Goal: Task Accomplishment & Management: Manage account settings

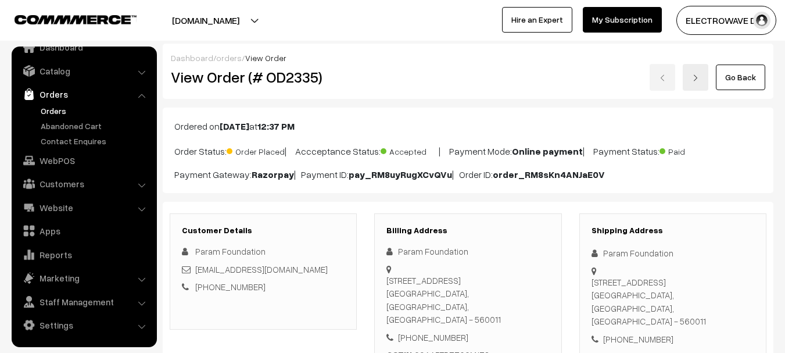
click at [46, 108] on link "Orders" at bounding box center [95, 111] width 115 height 12
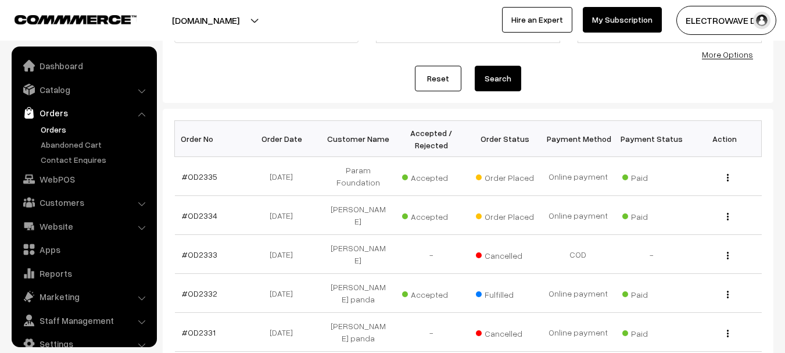
scroll to position [19, 0]
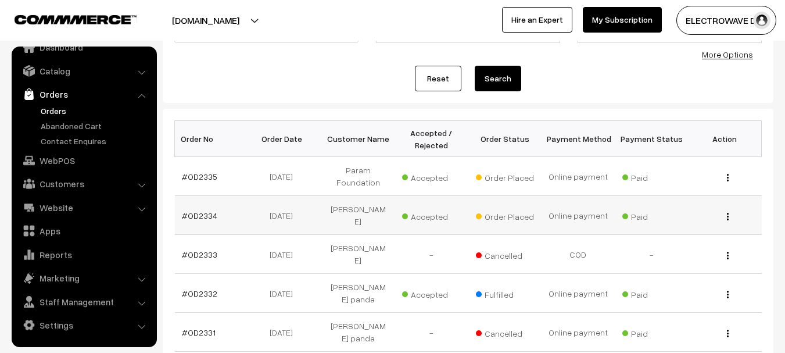
click at [190, 218] on td "#OD2334" at bounding box center [211, 215] width 73 height 39
click at [51, 106] on link "Orders" at bounding box center [95, 111] width 115 height 12
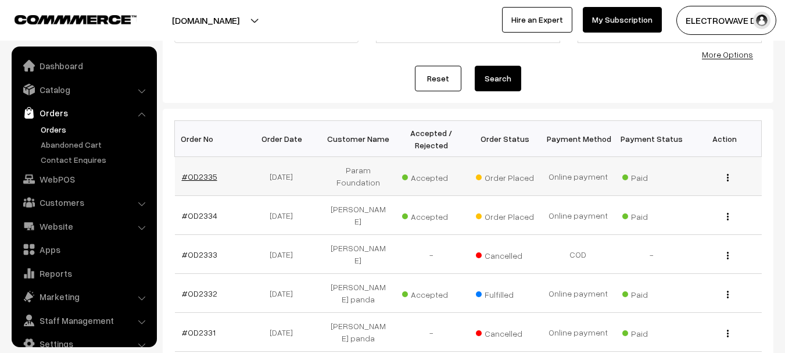
scroll to position [19, 0]
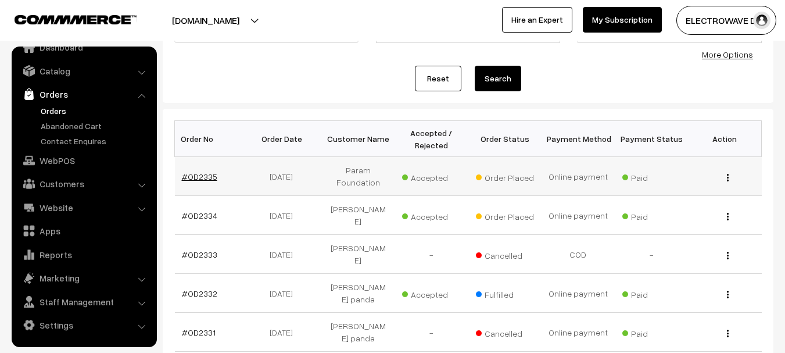
click at [199, 180] on link "#OD2335" at bounding box center [199, 176] width 35 height 10
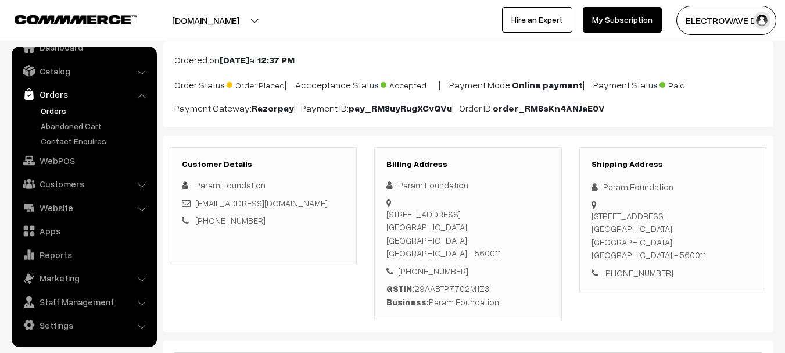
scroll to position [116, 0]
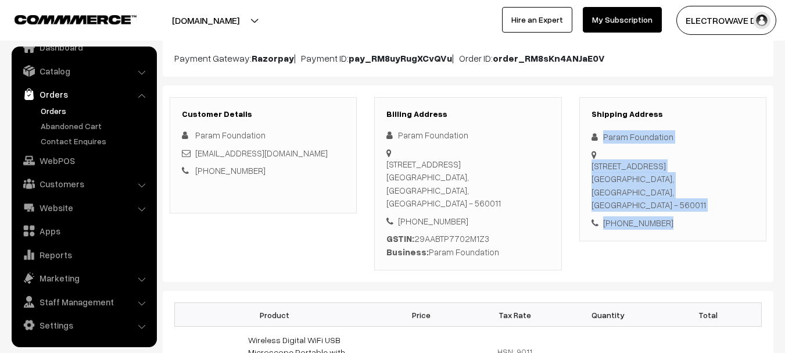
drag, startPoint x: 607, startPoint y: 137, endPoint x: 698, endPoint y: 231, distance: 130.2
click at [698, 231] on div "Shipping Address Param Foundation 4, 31st cross, 16th Main,, 4th Block, Jayanag…" at bounding box center [672, 184] width 204 height 174
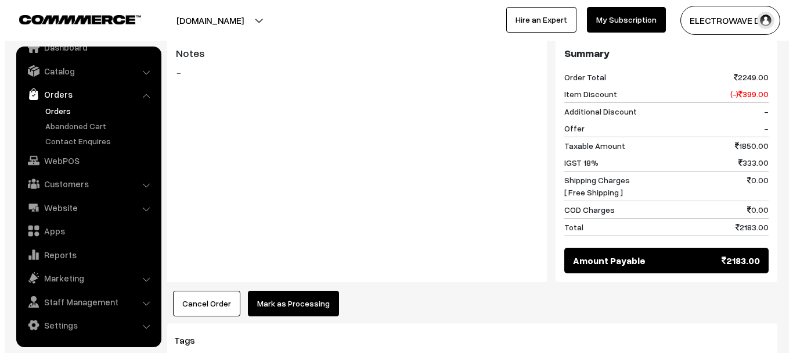
scroll to position [670, 0]
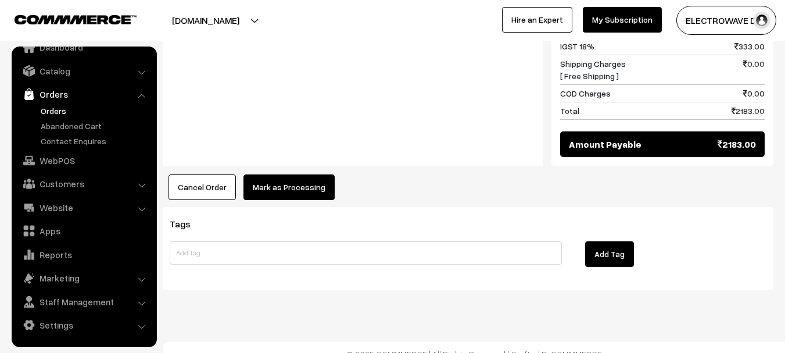
click at [299, 174] on button "Mark as Processing" at bounding box center [288, 187] width 91 height 26
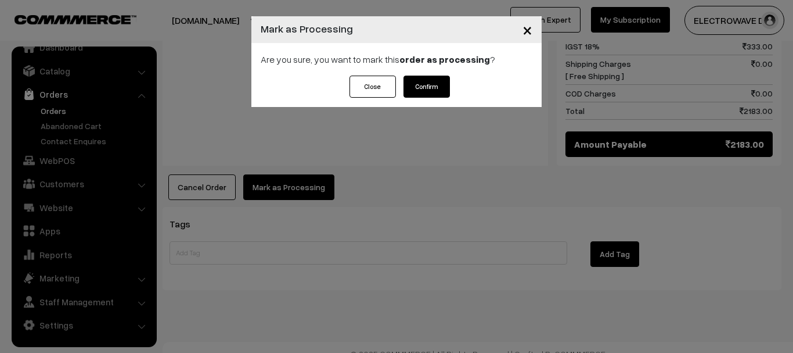
click at [419, 80] on button "Confirm" at bounding box center [427, 87] width 46 height 22
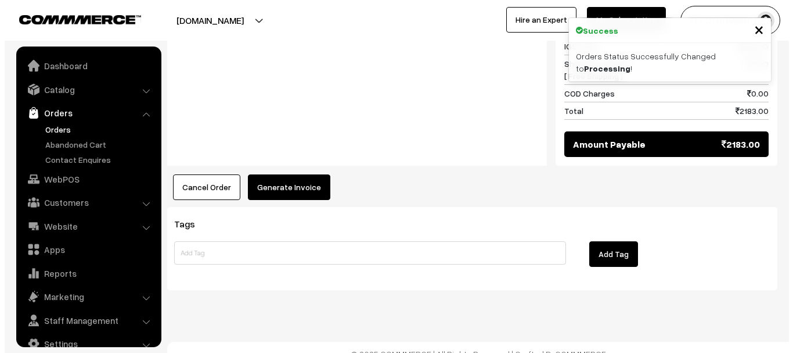
scroll to position [19, 0]
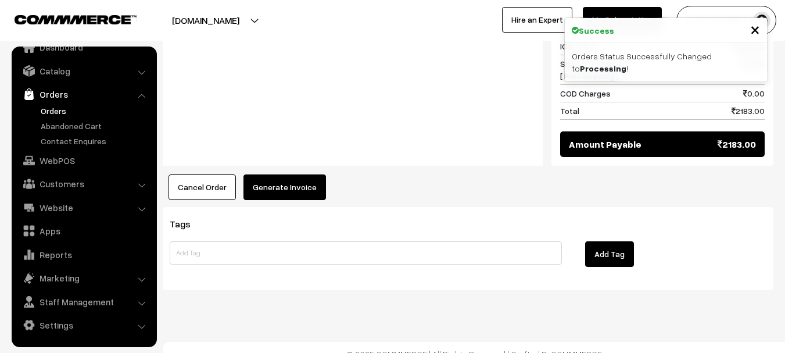
click at [287, 174] on button "Generate Invoice" at bounding box center [284, 187] width 82 height 26
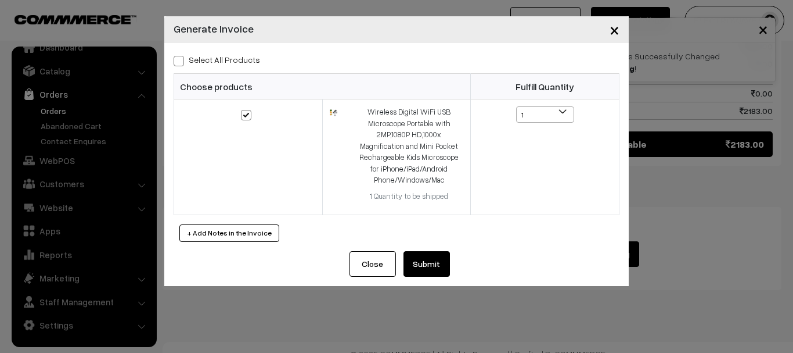
click at [424, 264] on button "Submit" at bounding box center [427, 264] width 46 height 26
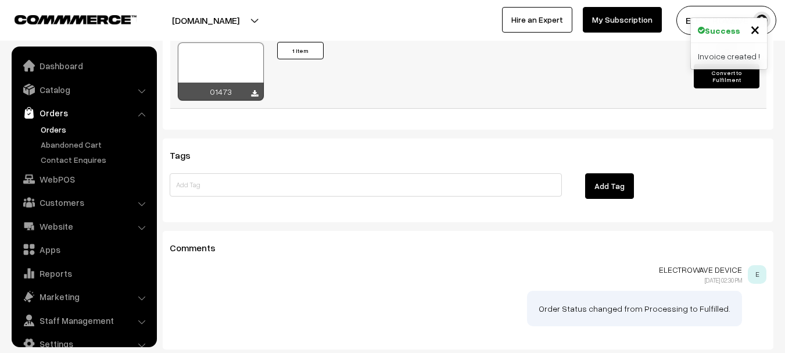
scroll to position [19, 0]
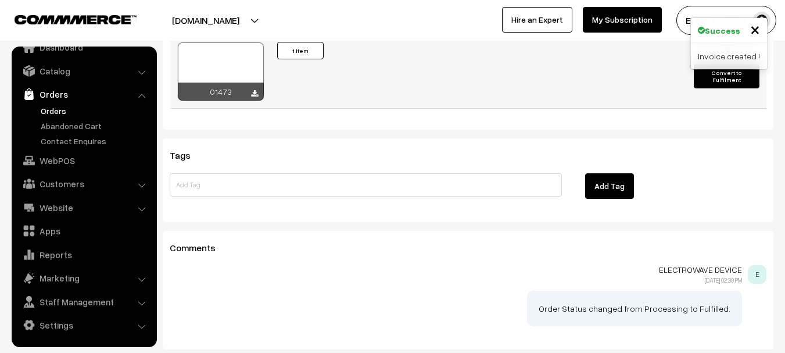
click at [248, 55] on div at bounding box center [221, 71] width 86 height 58
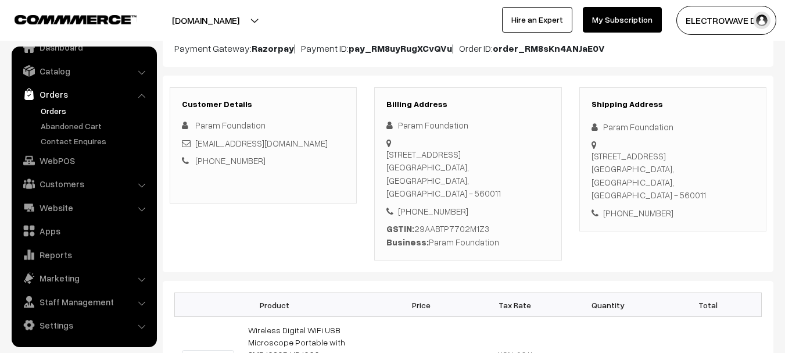
scroll to position [31, 0]
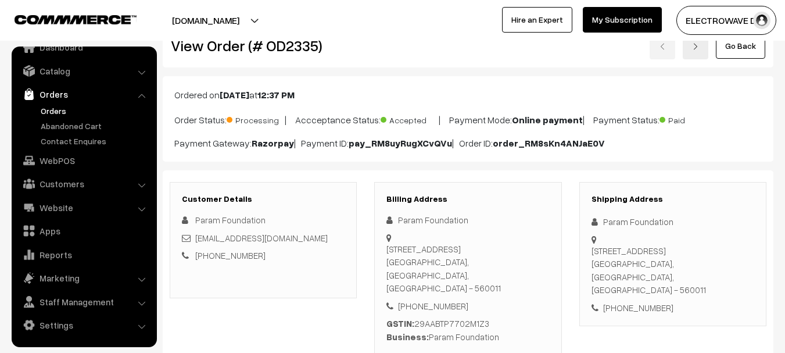
click at [711, 277] on div "4, 31st cross, 16th Main,, 4th Block, Jayanagar, Bengaluru Bengaluru, Karnataka…" at bounding box center [672, 270] width 163 height 52
copy div "560011"
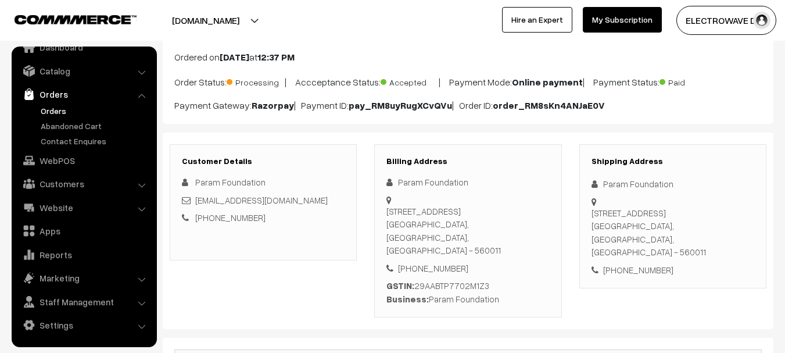
scroll to position [89, 0]
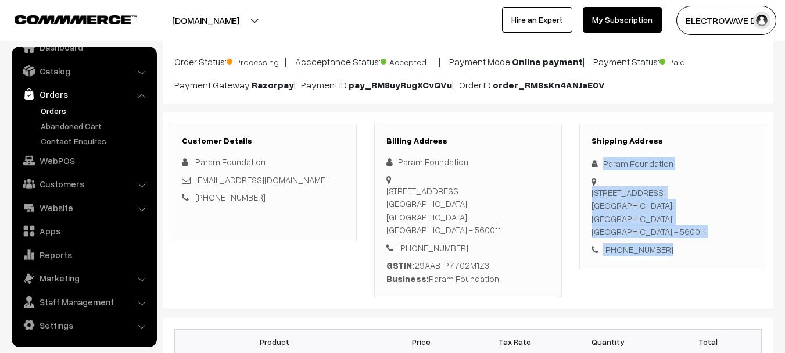
copy div "Param Foundation 4, 31st cross, 16th Main,, 4th Block, Jayanagar, Bengaluru Ben…"
drag, startPoint x: 603, startPoint y: 157, endPoint x: 671, endPoint y: 238, distance: 106.0
click at [681, 240] on div "Shipping Address Param Foundation 4, 31st cross, 16th Main,, 4th Block, Jayanag…" at bounding box center [672, 196] width 187 height 145
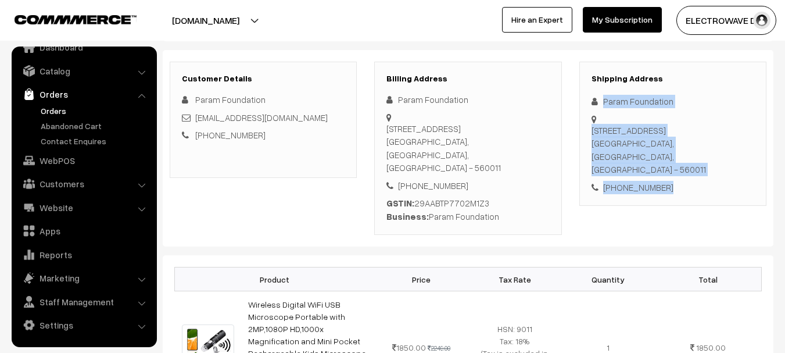
scroll to position [148, 0]
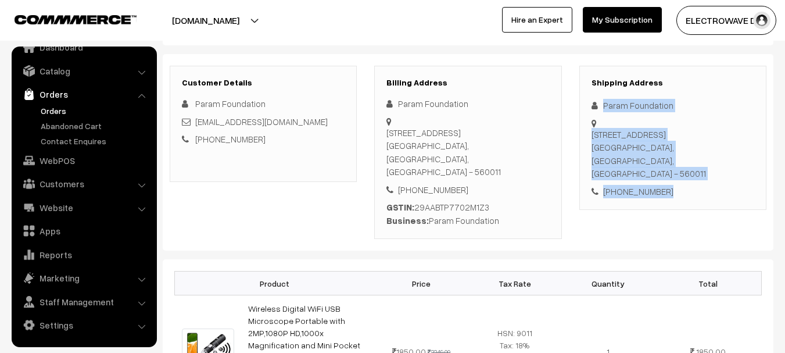
click at [706, 158] on div "4, 31st cross, 16th Main,, 4th Block, Jayanagar, Bengaluru Bengaluru, Karnataka…" at bounding box center [672, 154] width 163 height 52
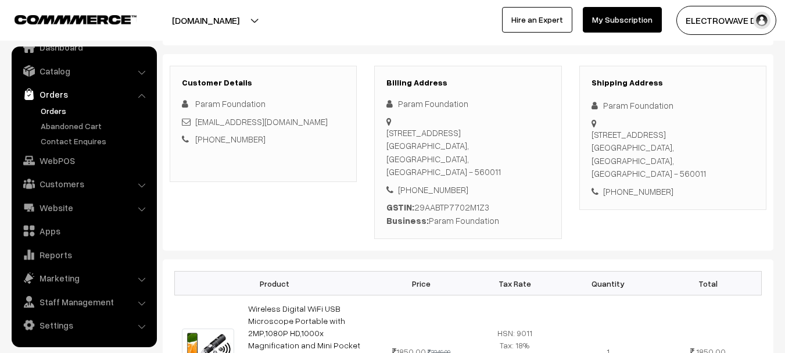
click at [706, 158] on div "4, 31st cross, 16th Main,, 4th Block, Jayanagar, Bengaluru Bengaluru, Karnataka…" at bounding box center [672, 154] width 163 height 52
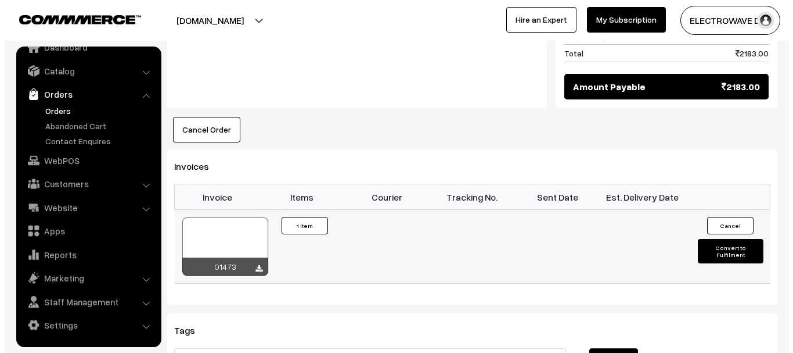
scroll to position [728, 0]
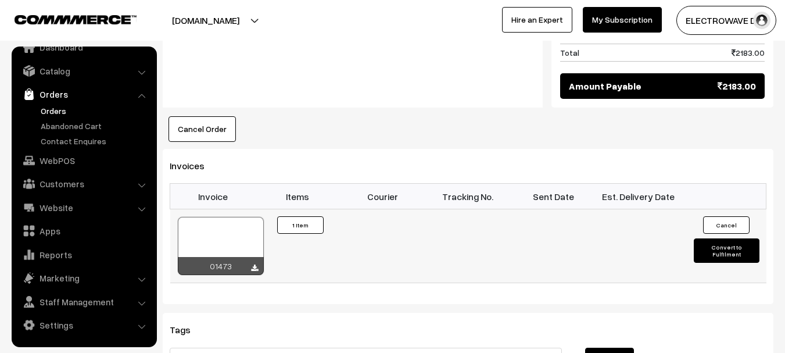
click at [721, 238] on button "Convert to Fulfilment" at bounding box center [726, 250] width 66 height 24
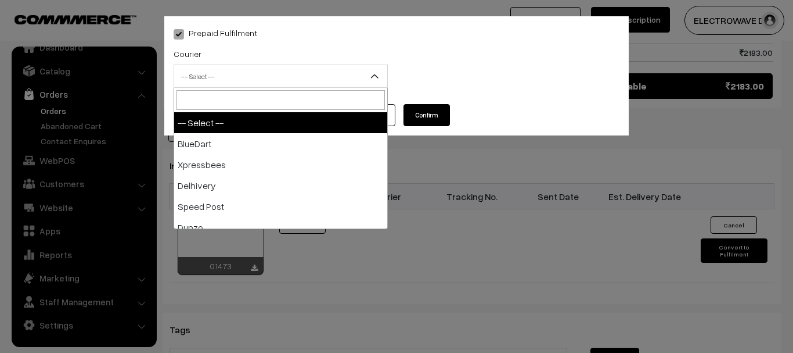
click at [223, 80] on span "-- Select --" at bounding box center [280, 76] width 213 height 20
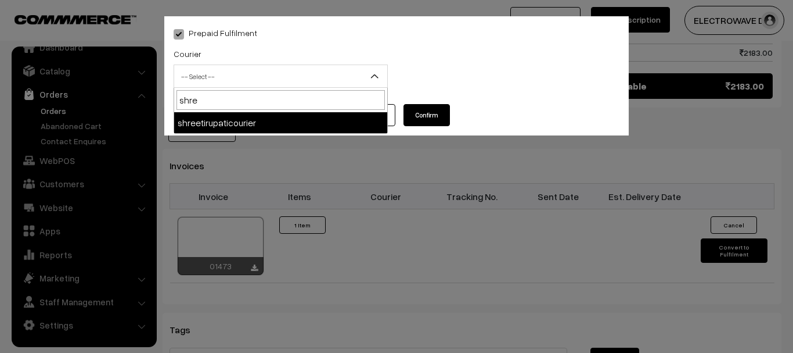
type input "shree"
select select "8"
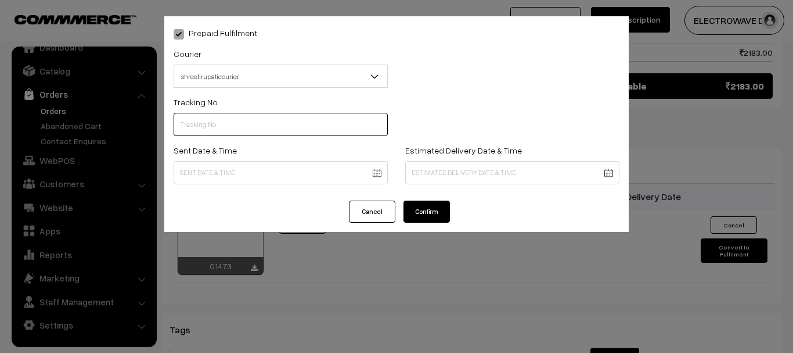
click at [235, 116] on input "text" at bounding box center [281, 124] width 214 height 23
type input "374800045821"
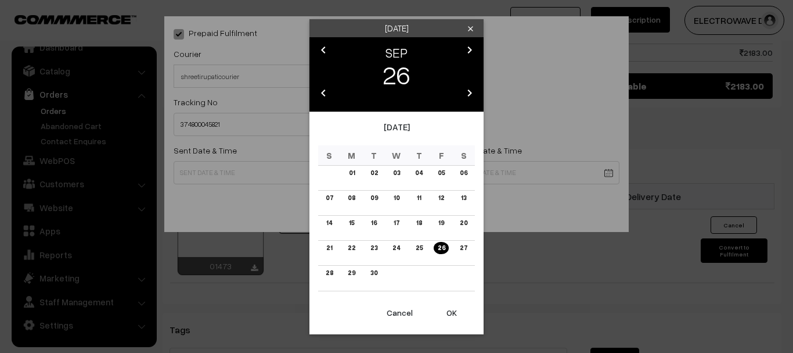
click at [463, 306] on button "OK" at bounding box center [452, 313] width 46 height 26
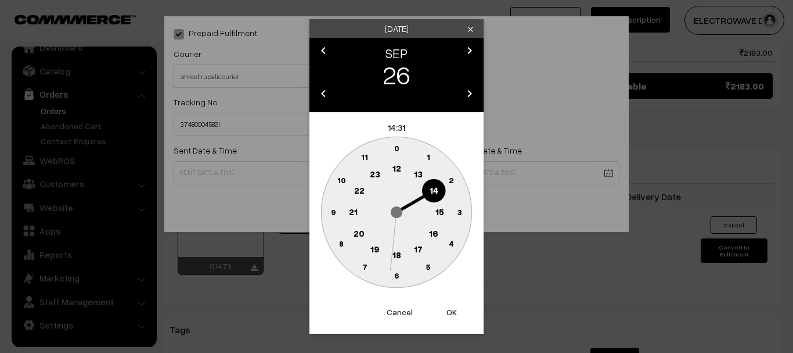
click at [448, 311] on button "OK" at bounding box center [452, 312] width 46 height 26
type input "26-09-2025 14:31"
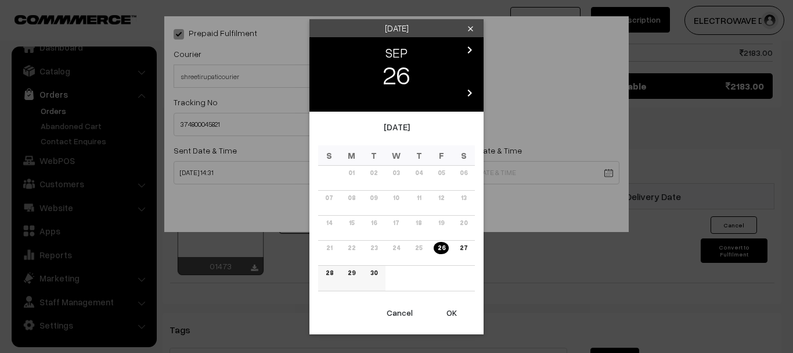
click at [346, 273] on link "29" at bounding box center [351, 273] width 15 height 12
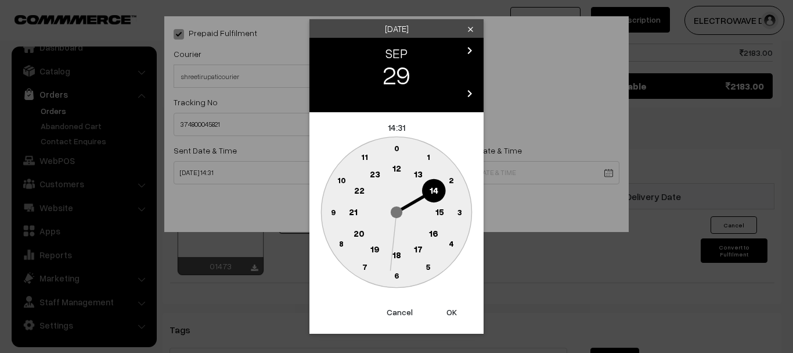
click at [451, 305] on button "OK" at bounding box center [452, 312] width 46 height 26
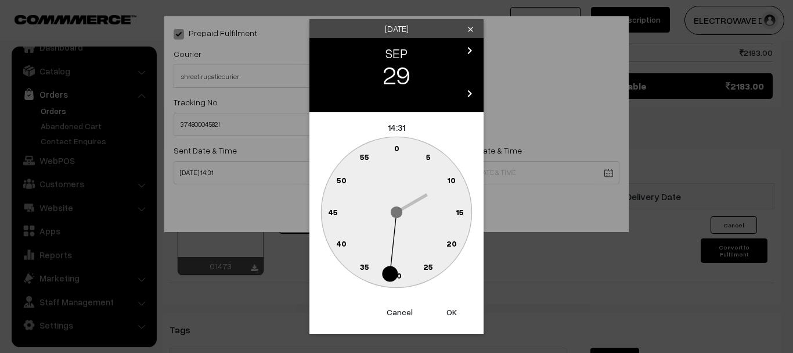
click at [451, 305] on button "OK" at bounding box center [452, 312] width 46 height 26
type input "29-09-2025 14:31"
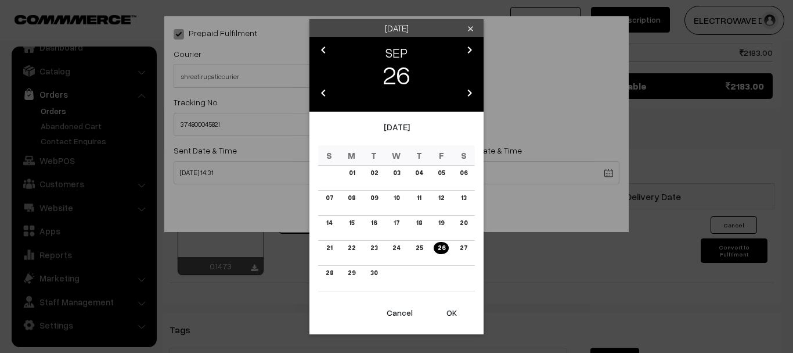
click at [450, 315] on button "OK" at bounding box center [452, 313] width 46 height 26
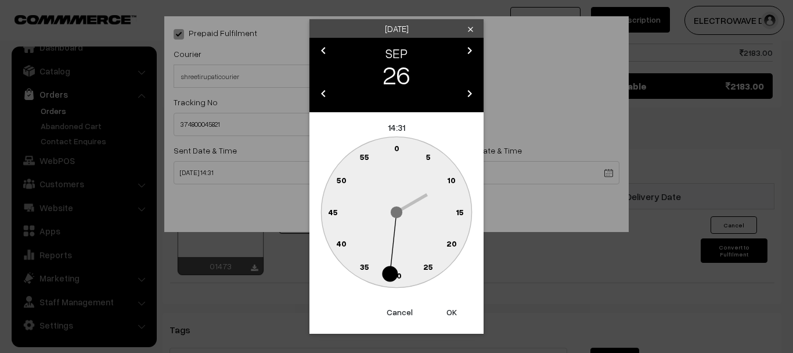
click at [453, 312] on button "OK" at bounding box center [452, 312] width 46 height 26
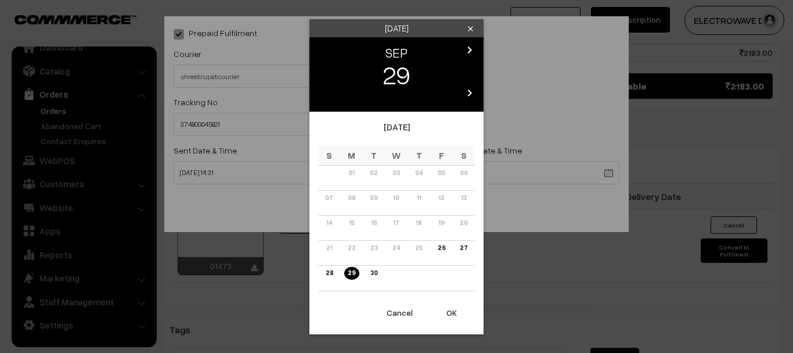
click at [456, 314] on button "OK" at bounding box center [452, 313] width 46 height 26
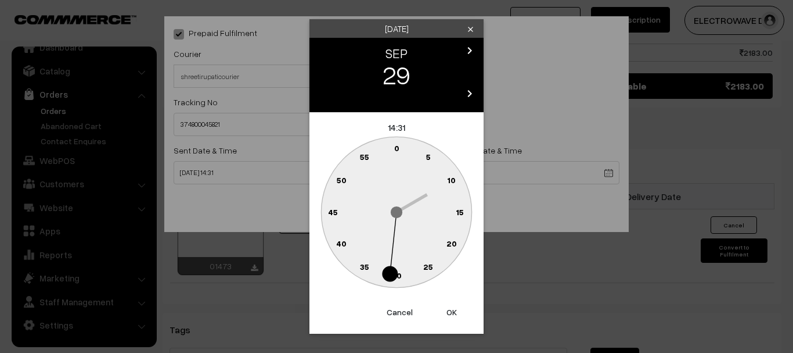
click at [454, 311] on button "OK" at bounding box center [452, 312] width 46 height 26
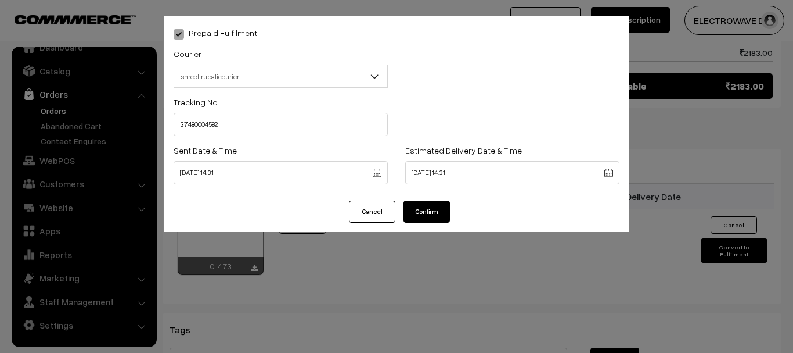
click at [433, 213] on button "Confirm" at bounding box center [427, 211] width 46 height 22
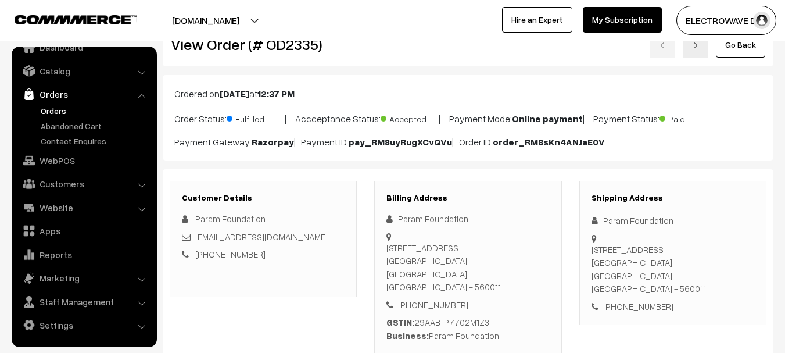
scroll to position [31, 0]
click at [693, 51] on link at bounding box center [695, 46] width 26 height 27
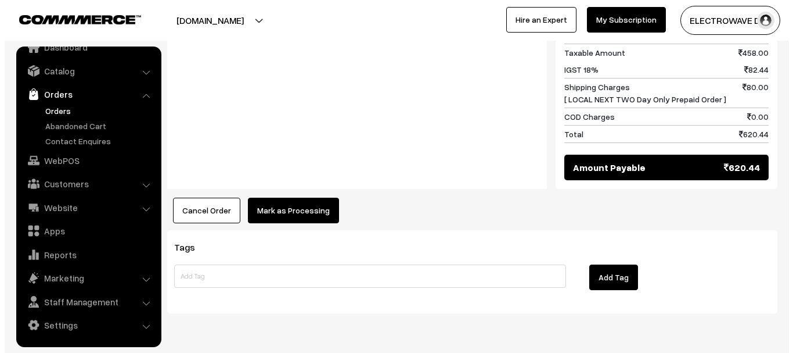
scroll to position [618, 0]
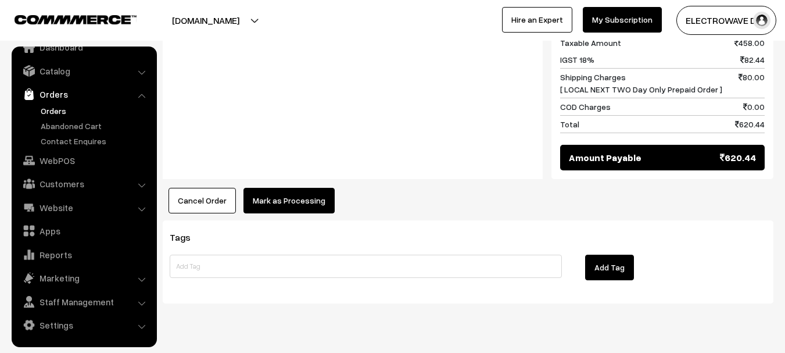
click at [282, 188] on button "Mark as Processing" at bounding box center [288, 201] width 91 height 26
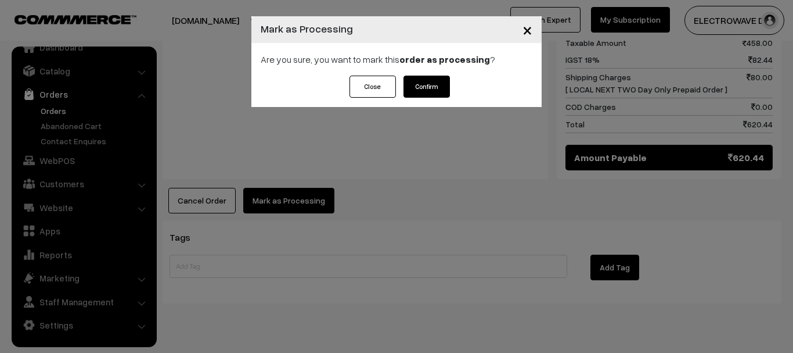
click at [425, 81] on button "Confirm" at bounding box center [427, 87] width 46 height 22
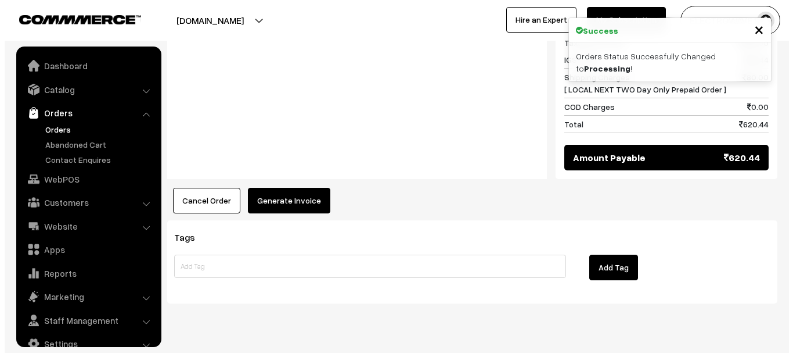
scroll to position [19, 0]
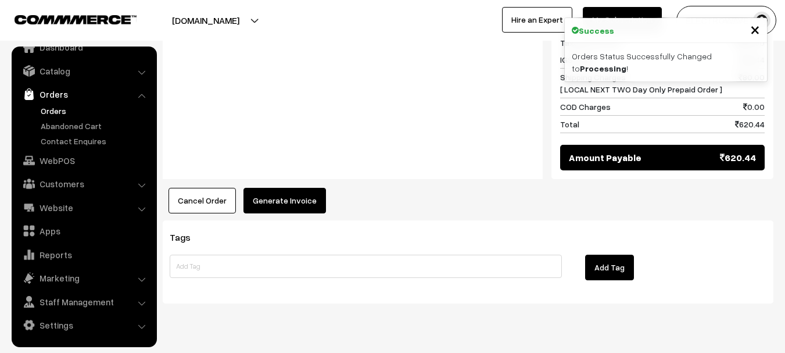
click at [290, 188] on button "Generate Invoice" at bounding box center [284, 201] width 82 height 26
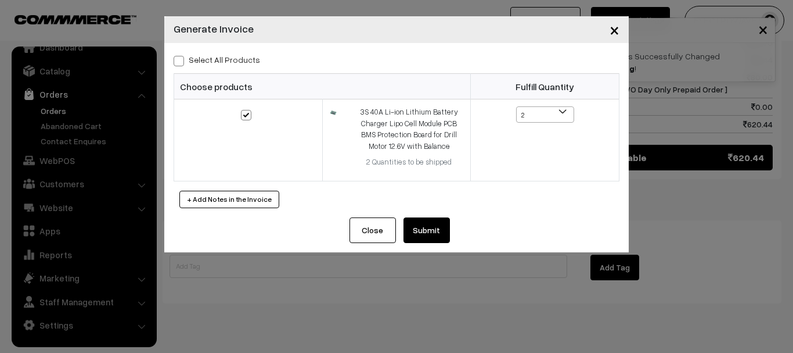
click at [426, 231] on button "Submit" at bounding box center [427, 230] width 46 height 26
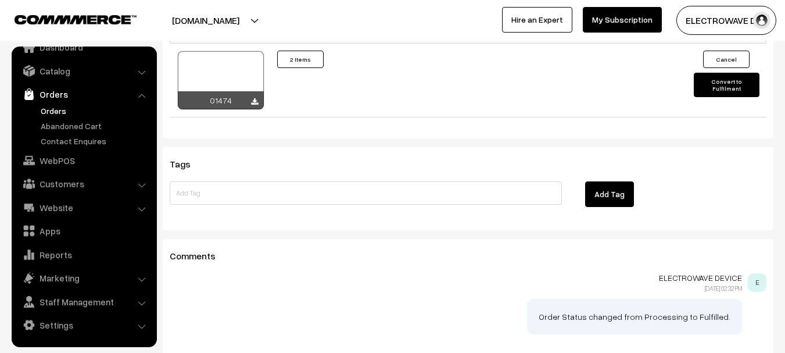
scroll to position [663, 0]
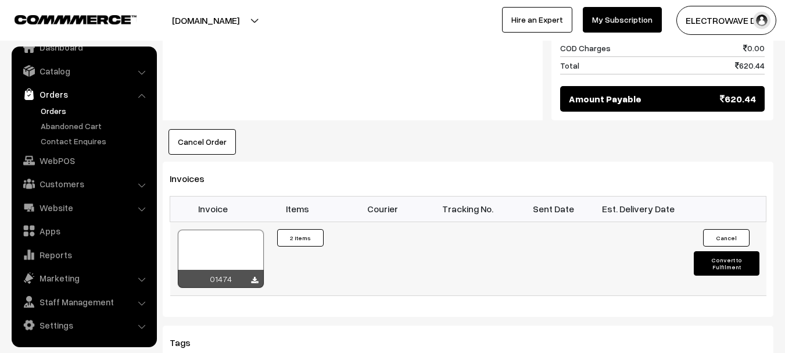
click at [224, 229] on div at bounding box center [221, 258] width 86 height 58
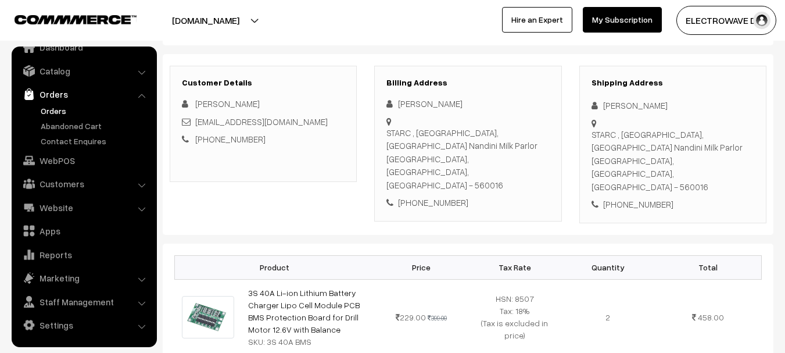
scroll to position [141, 0]
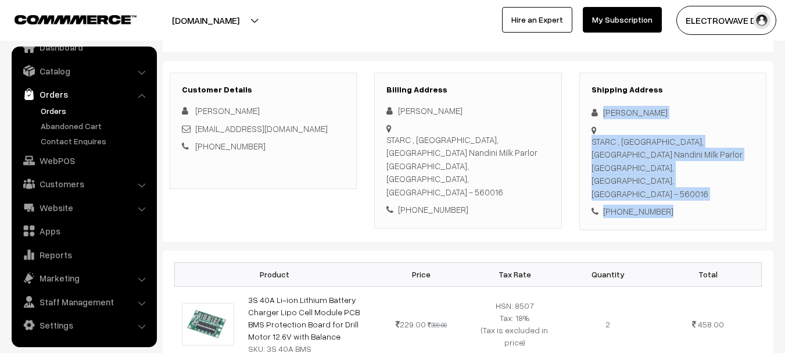
copy div "Kumar Kudleppa STARC , Vijanapur Road , Doorvaninagar, Beside Nandini Milk Parl…"
drag, startPoint x: 660, startPoint y: 161, endPoint x: 683, endPoint y: 185, distance: 33.3
click at [683, 185] on div "Shipping Address Kumar Kudleppa STARC , Vijanapur Road , Doorvaninagar, Beside …" at bounding box center [672, 151] width 187 height 157
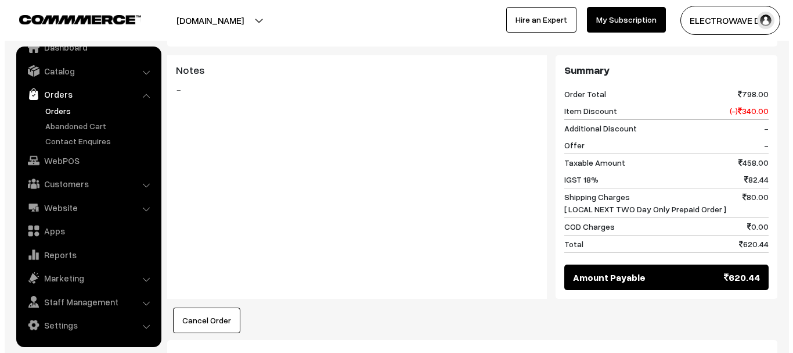
scroll to position [605, 0]
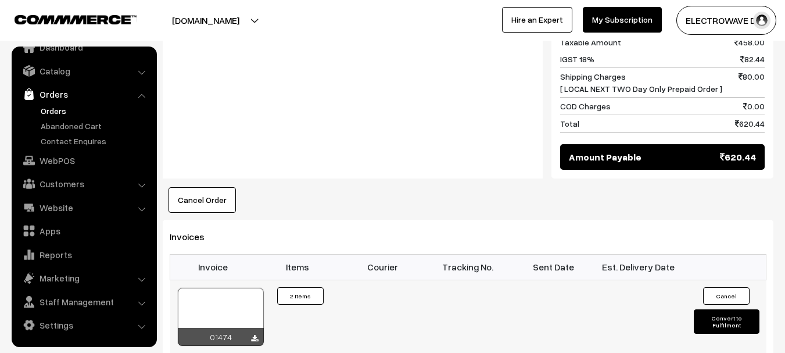
click at [710, 309] on button "Convert to Fulfilment" at bounding box center [726, 321] width 66 height 24
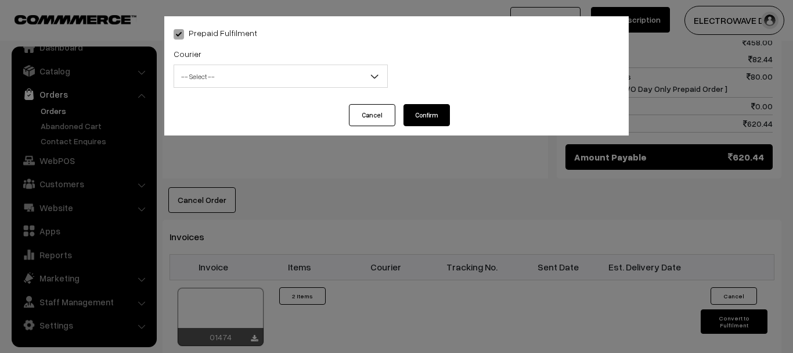
click at [316, 81] on span "-- Select --" at bounding box center [280, 76] width 213 height 20
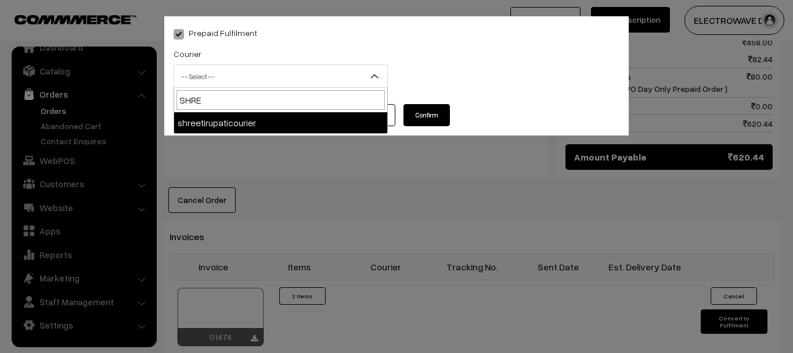
type input "SHREE"
select select "8"
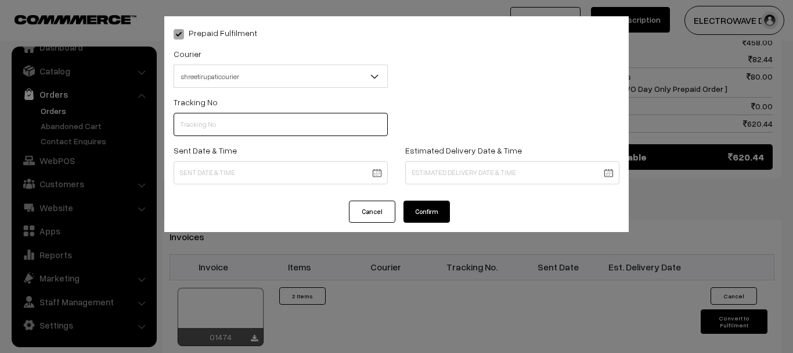
click at [318, 126] on input "text" at bounding box center [281, 124] width 214 height 23
type input "374800045824"
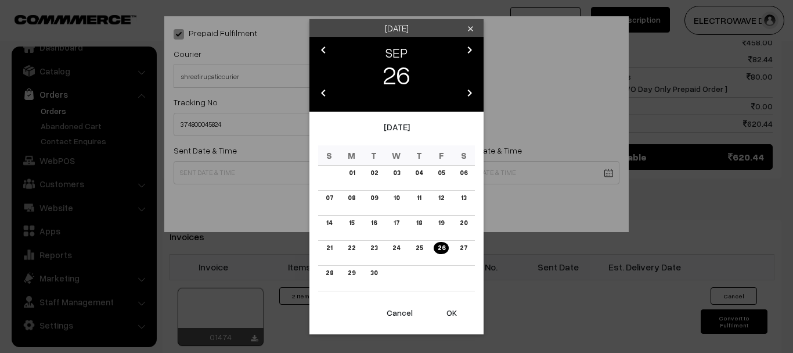
click at [429, 313] on button "OK" at bounding box center [452, 313] width 46 height 26
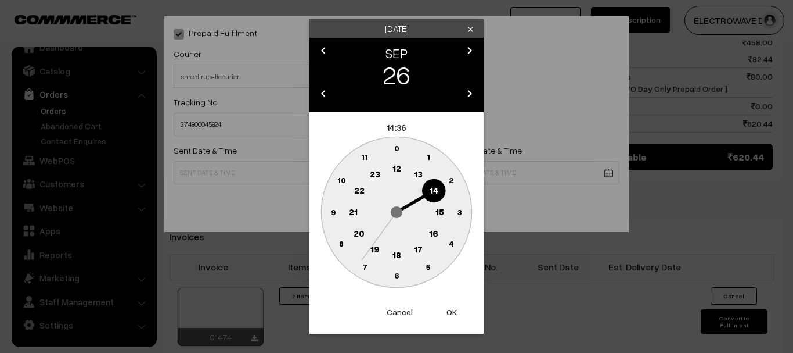
click at [450, 315] on button "OK" at bounding box center [452, 312] width 46 height 26
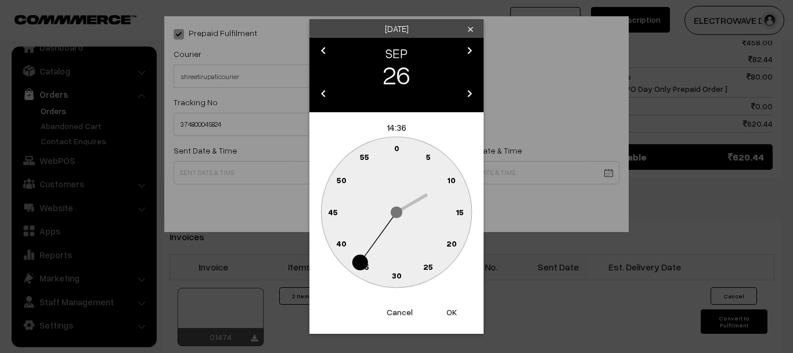
click at [450, 315] on button "OK" at bounding box center [452, 312] width 46 height 26
type input "26-09-2025 14:36"
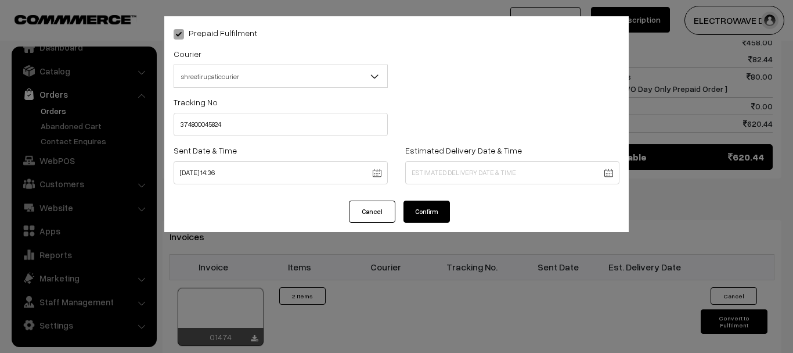
click at [472, 172] on body "Thank you for showing interest. Our team will call you shortly. Close dhruvpro.…" at bounding box center [396, 32] width 793 height 1274
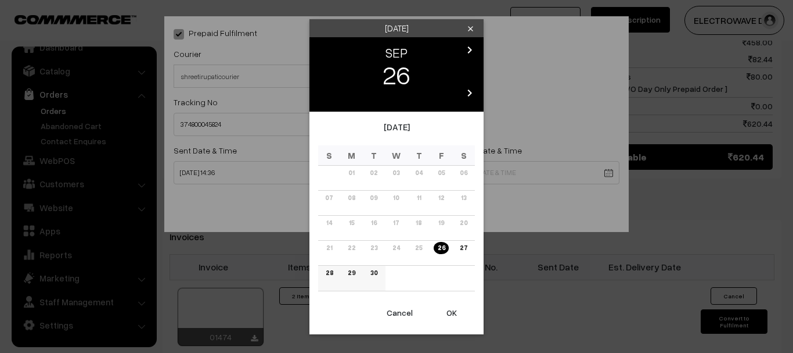
click at [354, 274] on link "29" at bounding box center [351, 273] width 15 height 12
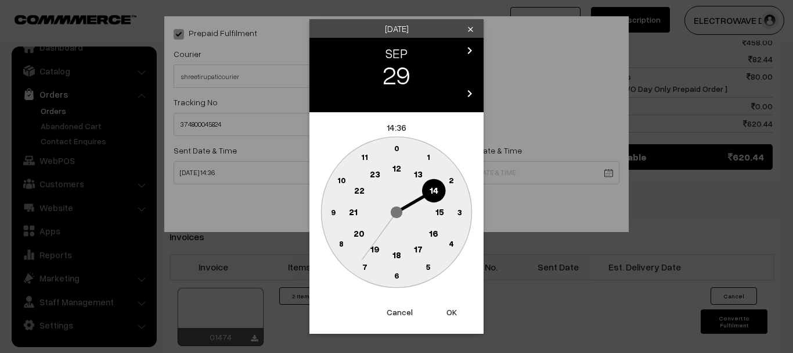
click at [456, 317] on button "OK" at bounding box center [452, 312] width 46 height 26
type input "29-09-2025 14:36"
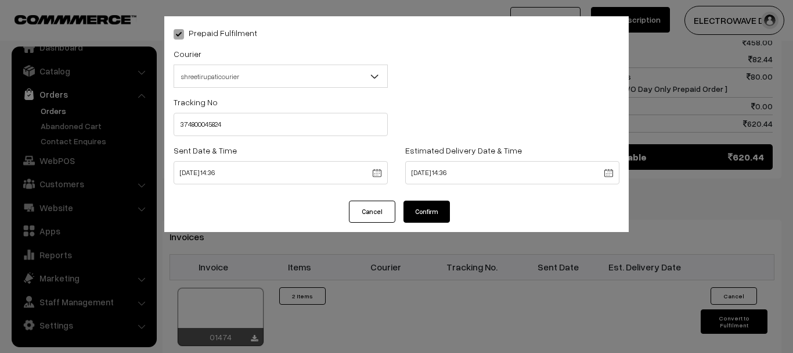
click at [433, 209] on button "Confirm" at bounding box center [427, 211] width 46 height 22
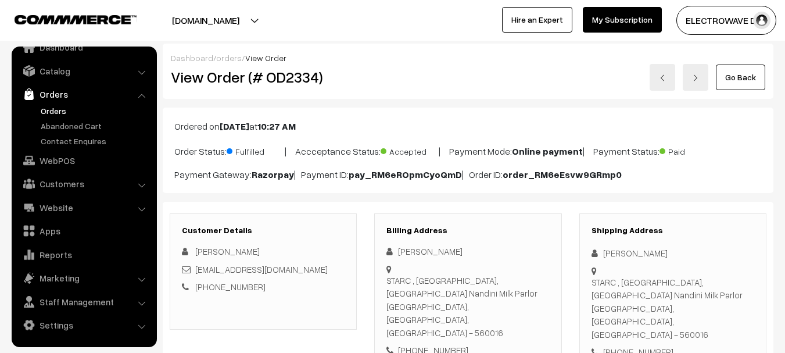
click at [692, 68] on link at bounding box center [695, 77] width 26 height 27
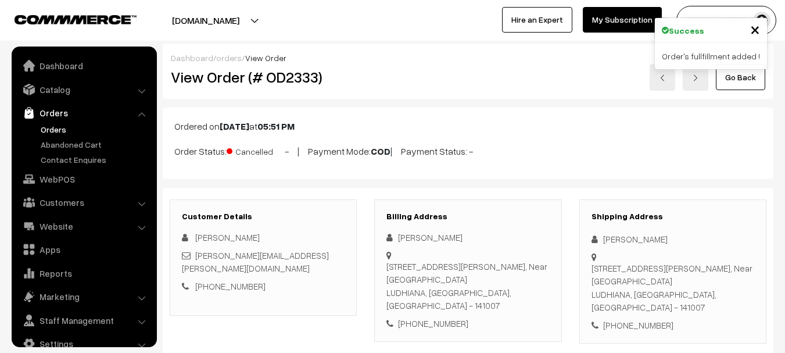
scroll to position [19, 0]
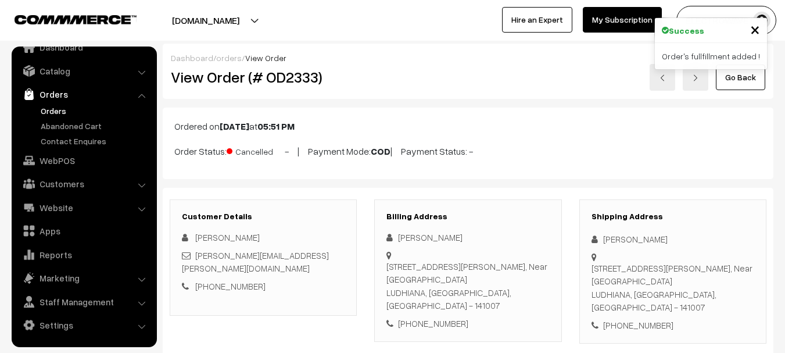
click at [48, 109] on link "Orders" at bounding box center [95, 111] width 115 height 12
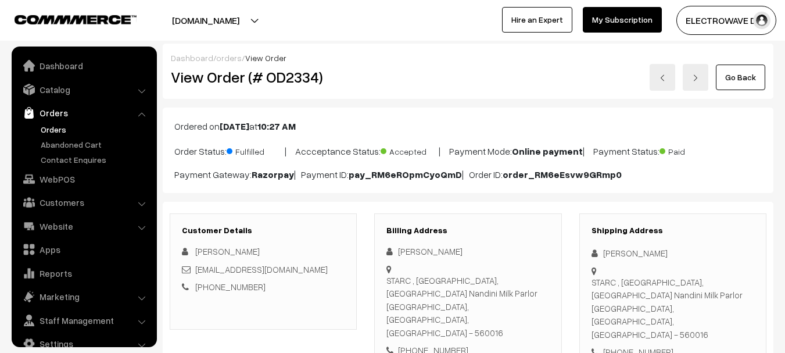
drag, startPoint x: 0, startPoint y: 0, endPoint x: 56, endPoint y: 116, distance: 128.6
click at [51, 123] on link "Orders" at bounding box center [95, 129] width 115 height 12
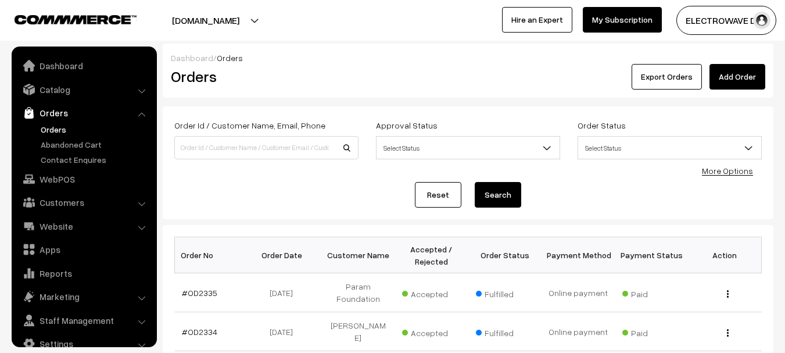
click at [202, 292] on link "#OD2335" at bounding box center [199, 292] width 35 height 10
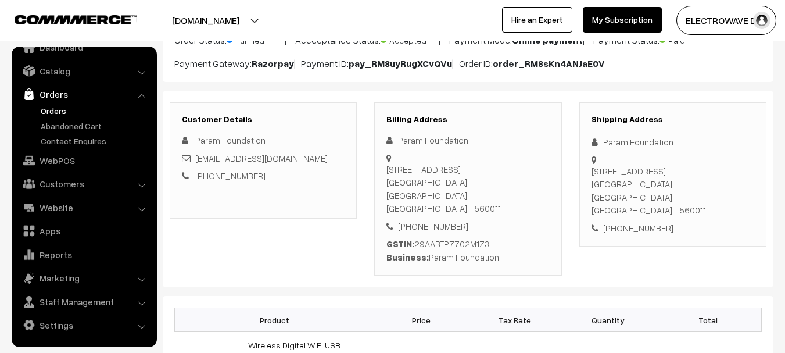
scroll to position [58, 0]
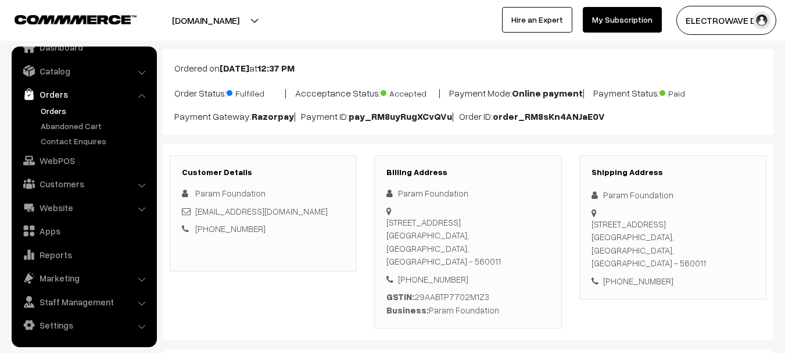
click at [52, 112] on link "Orders" at bounding box center [95, 111] width 115 height 12
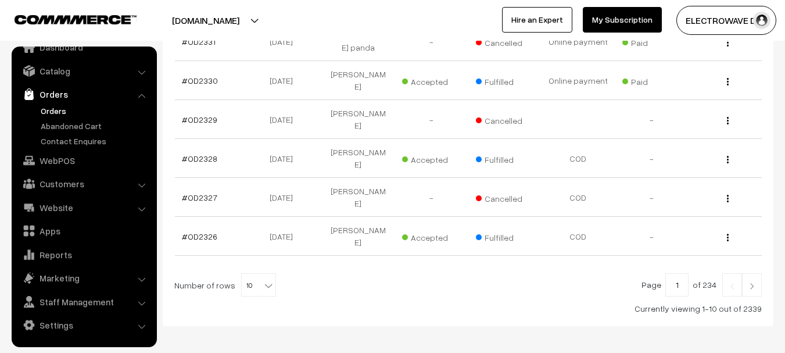
scroll to position [232, 0]
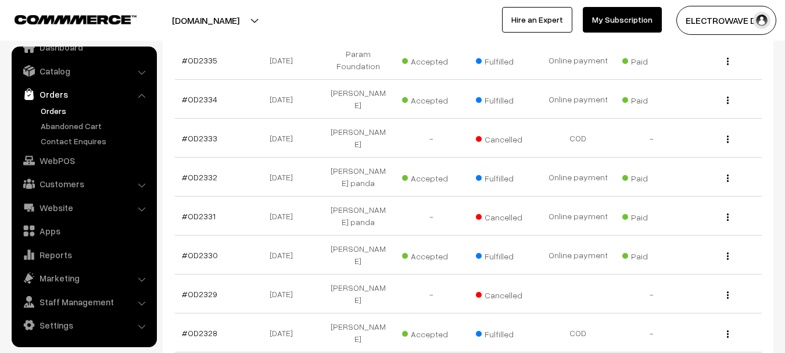
click at [234, 17] on button "[DOMAIN_NAME]" at bounding box center [205, 20] width 149 height 29
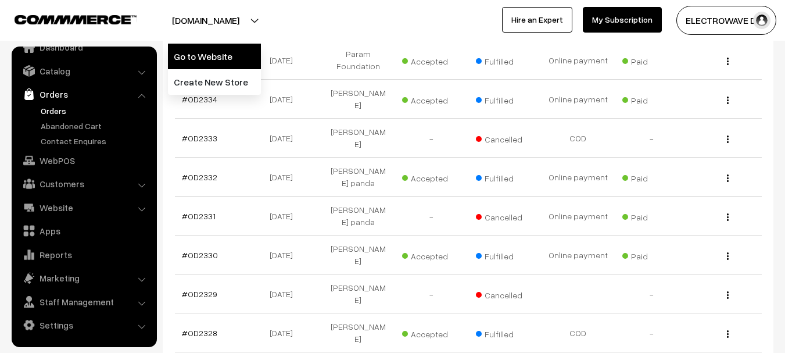
click at [232, 51] on link "Go to Website" at bounding box center [214, 57] width 93 height 26
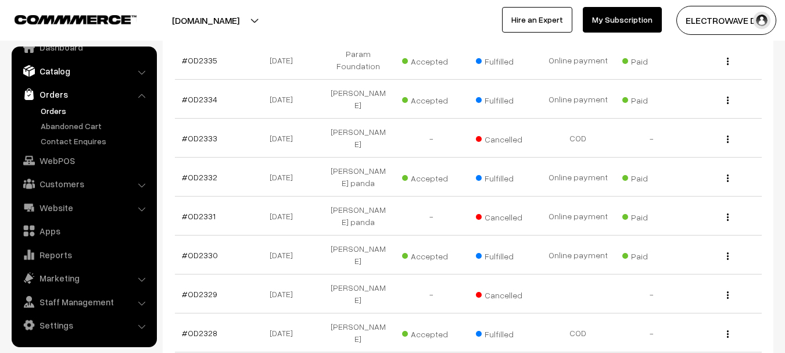
click at [60, 68] on link "Catalog" at bounding box center [84, 70] width 138 height 21
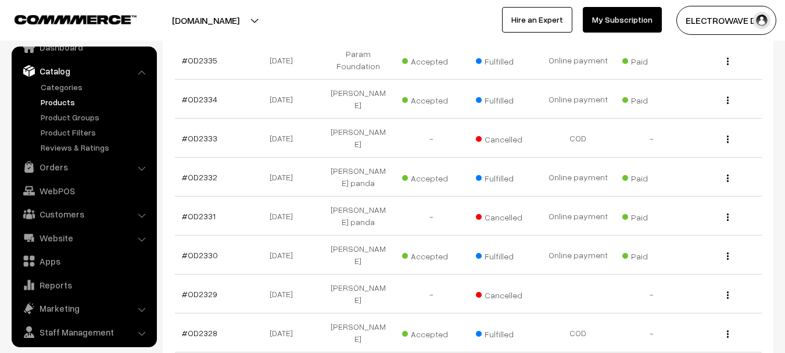
click at [59, 103] on link "Products" at bounding box center [95, 102] width 115 height 12
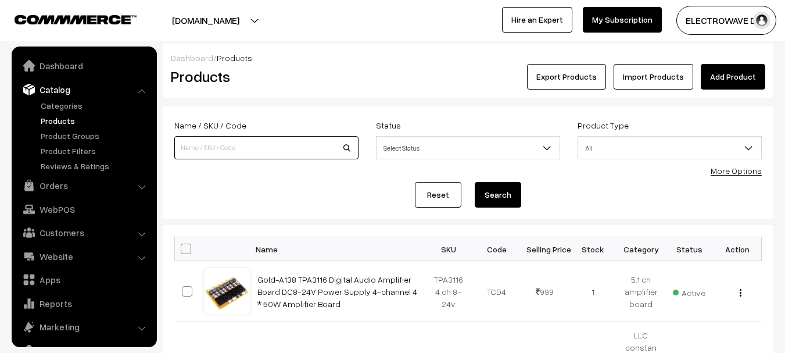
drag, startPoint x: 0, startPoint y: 0, endPoint x: 261, endPoint y: 148, distance: 299.6
click at [259, 148] on input at bounding box center [266, 147] width 184 height 23
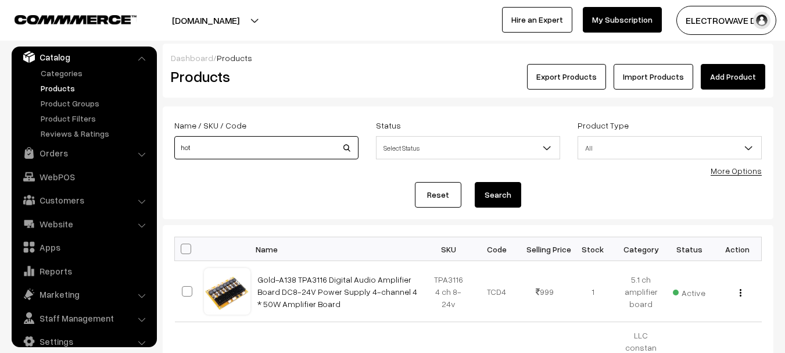
type input "hot"
click at [474, 182] on button "Search" at bounding box center [497, 195] width 46 height 26
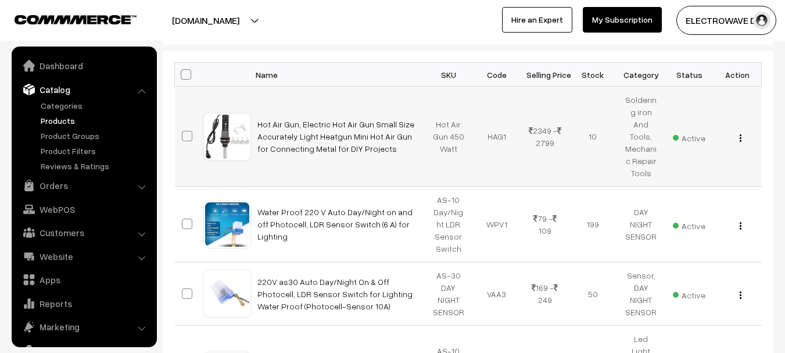
scroll to position [33, 0]
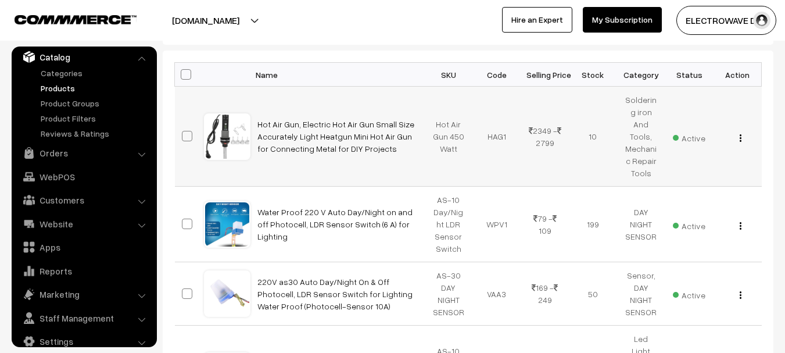
click at [742, 132] on div "View Edit Delete" at bounding box center [737, 136] width 34 height 12
click at [742, 134] on div "View Edit Delete" at bounding box center [737, 136] width 34 height 12
click at [740, 134] on img "button" at bounding box center [740, 138] width 2 height 8
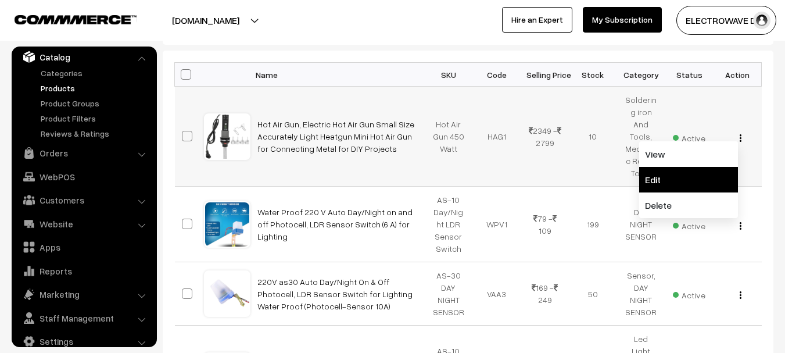
click at [692, 168] on link "Edit" at bounding box center [688, 180] width 99 height 26
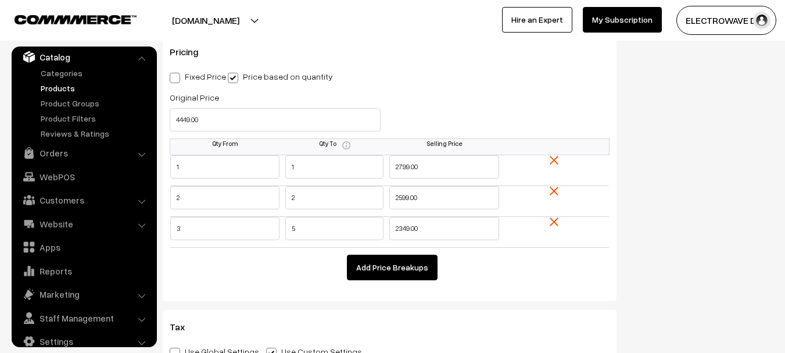
scroll to position [1162, 0]
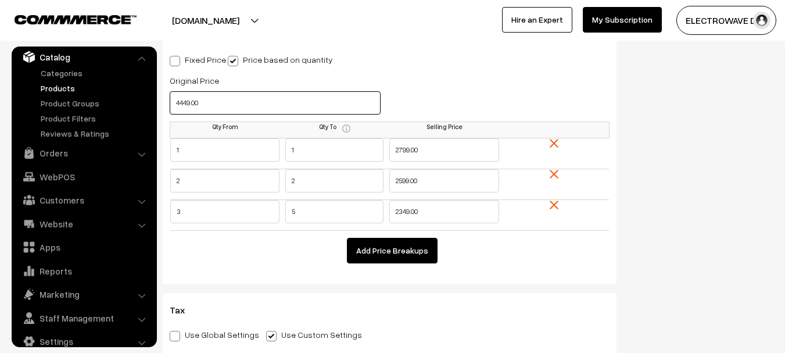
drag, startPoint x: 228, startPoint y: 112, endPoint x: 160, endPoint y: 117, distance: 68.1
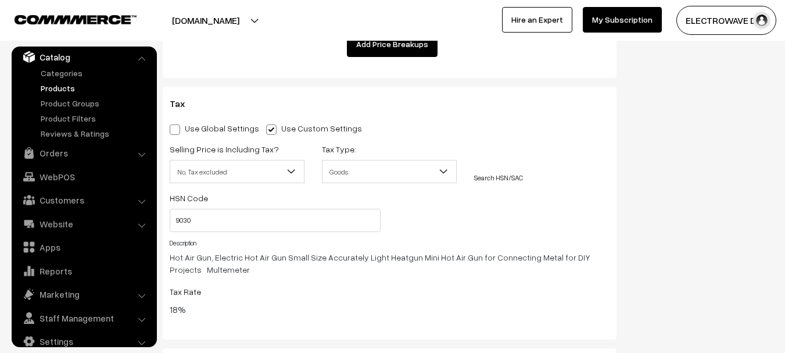
scroll to position [1220, 0]
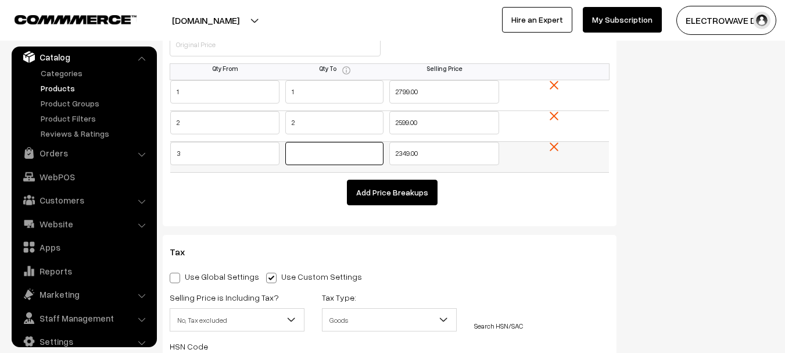
drag, startPoint x: 272, startPoint y: 162, endPoint x: 280, endPoint y: 170, distance: 10.7
click at [272, 162] on tr "3 2349.00" at bounding box center [389, 156] width 439 height 31
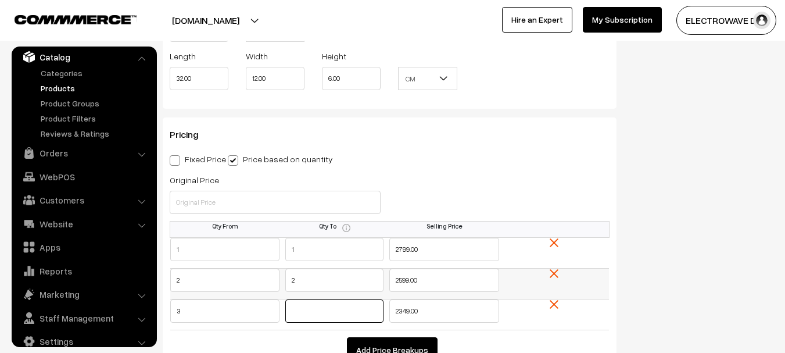
scroll to position [1103, 0]
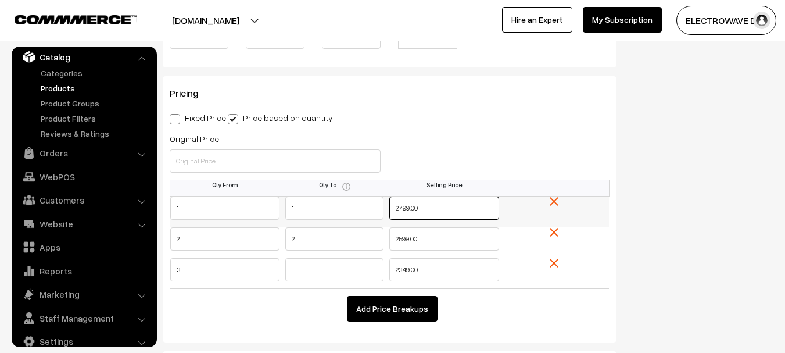
click at [399, 211] on input "2799.00" at bounding box center [444, 207] width 110 height 23
type input "2499"
type input "2349"
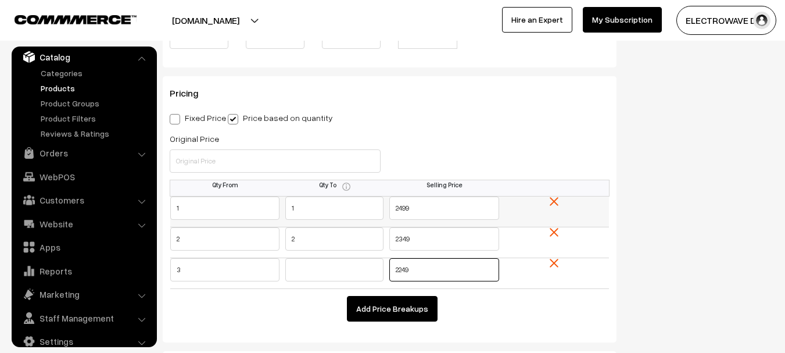
type input "2249"
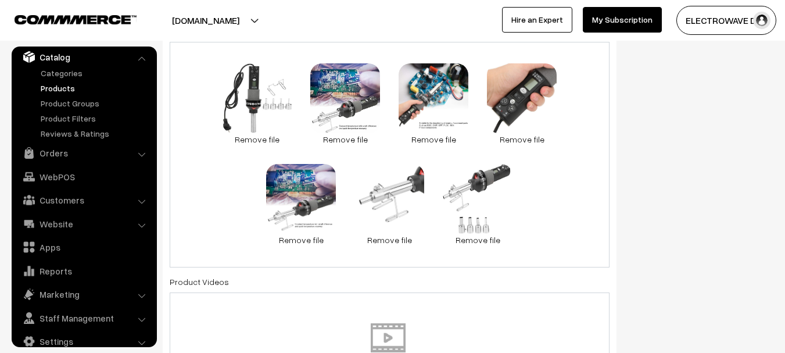
scroll to position [0, 0]
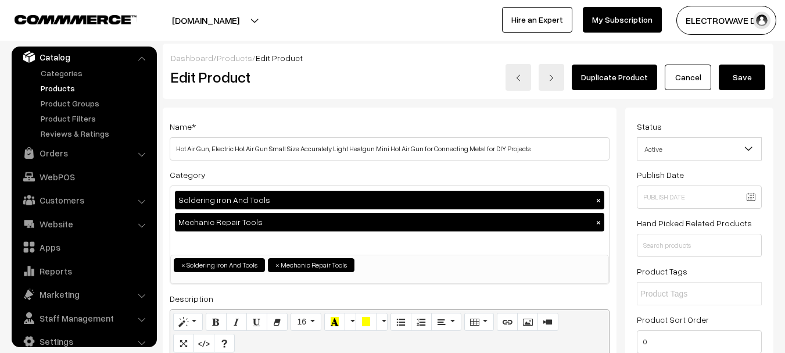
click at [741, 57] on div "Dashboard / Products / Edit Product" at bounding box center [468, 58] width 594 height 12
click at [741, 80] on button "Save" at bounding box center [741, 77] width 46 height 26
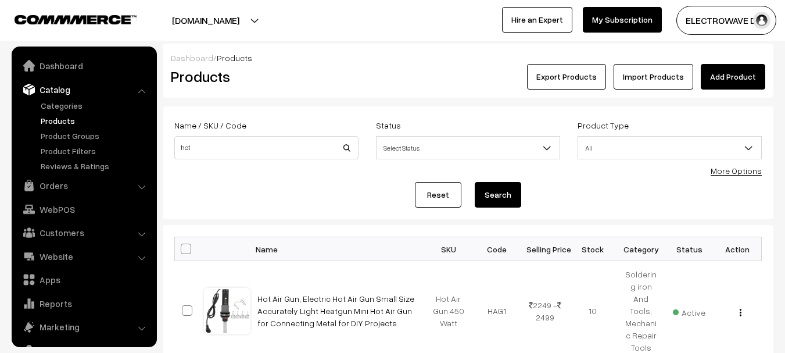
scroll to position [33, 0]
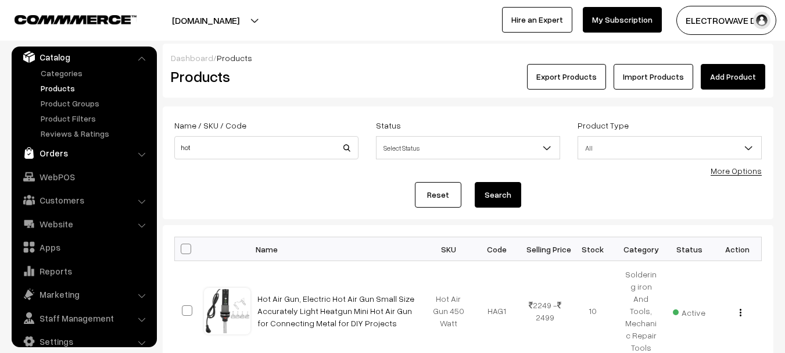
click at [56, 149] on link "Orders" at bounding box center [84, 152] width 138 height 21
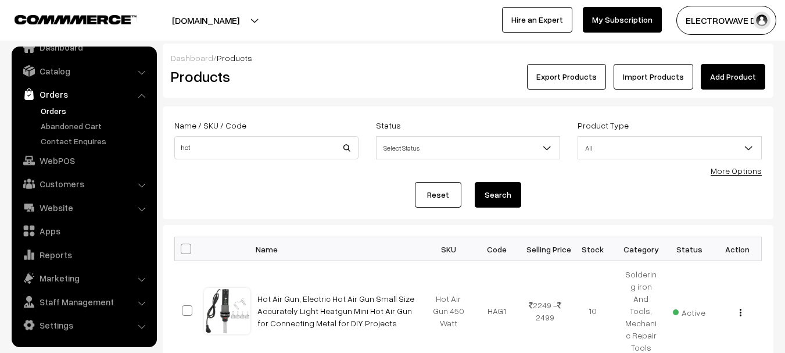
click at [55, 111] on link "Orders" at bounding box center [95, 111] width 115 height 12
